Goal: Transaction & Acquisition: Purchase product/service

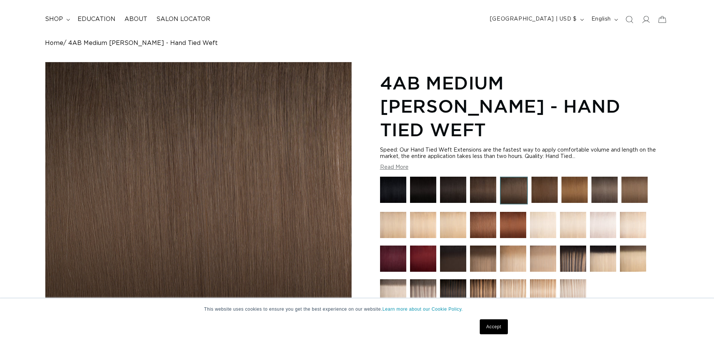
scroll to position [75, 0]
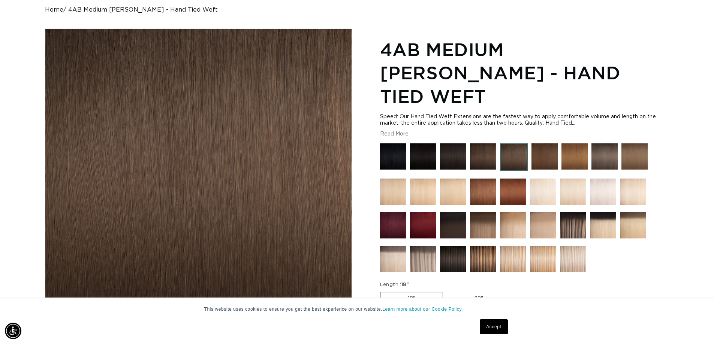
click at [540, 212] on img at bounding box center [543, 225] width 26 height 26
click at [385, 246] on img at bounding box center [393, 259] width 26 height 26
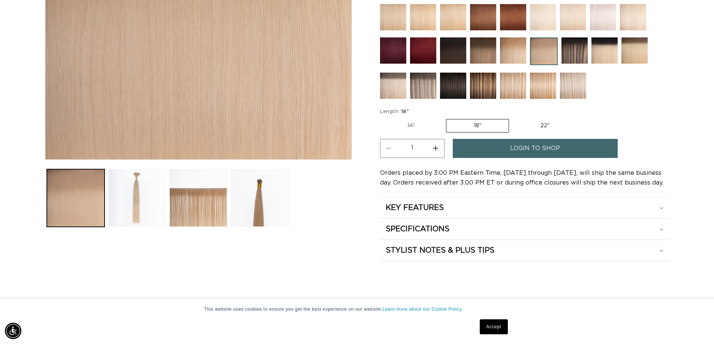
scroll to position [0, 660]
click at [165, 204] on button "Load image 2 in gallery view" at bounding box center [137, 198] width 58 height 58
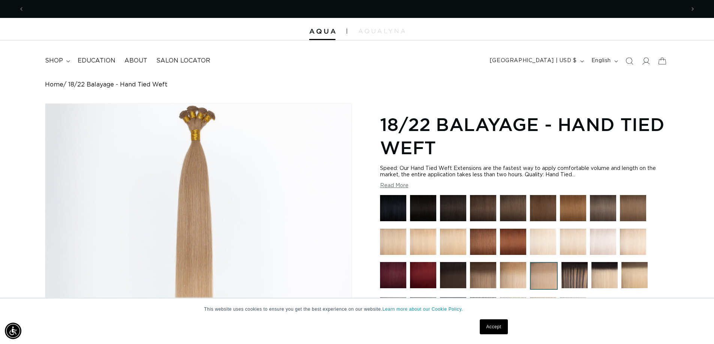
scroll to position [0, 0]
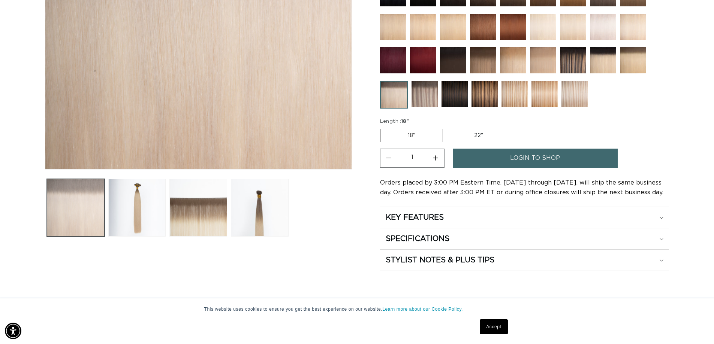
scroll to position [225, 0]
